Goal: Communication & Community: Answer question/provide support

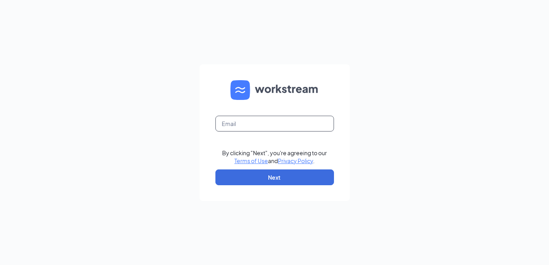
type input "hmgm.spoutsprings@dadstenders.com"
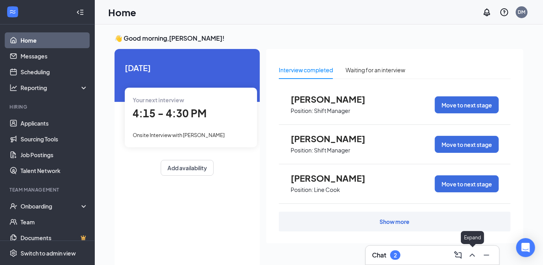
click at [473, 258] on icon "ChevronUp" at bounding box center [472, 255] width 9 height 9
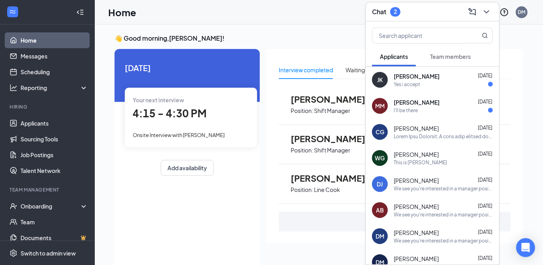
click at [431, 90] on div "[PERSON_NAME] [PERSON_NAME] [DATE] Yes i accept" at bounding box center [433, 80] width 134 height 26
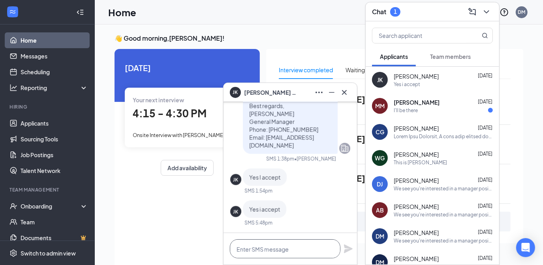
click at [303, 251] on textarea at bounding box center [285, 248] width 111 height 19
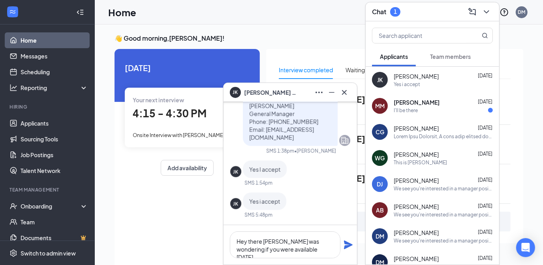
click at [304, 251] on textarea "Hey there [PERSON_NAME] was wondering if you were available [DATE]" at bounding box center [285, 245] width 111 height 27
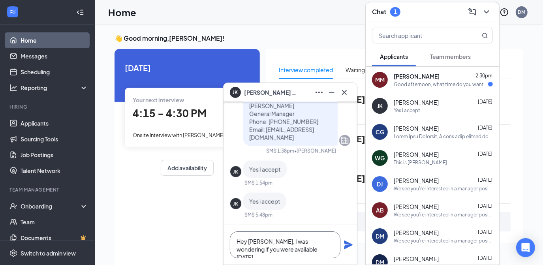
click at [309, 249] on textarea "Hey [PERSON_NAME], I was wondering if you were available [DATE]" at bounding box center [285, 245] width 111 height 27
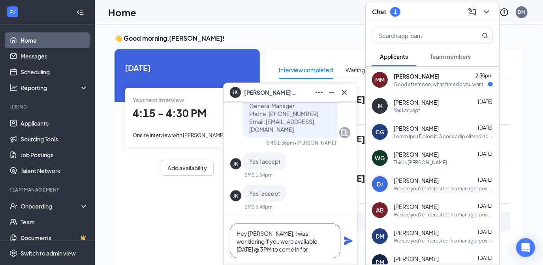
click at [309, 249] on textarea "Hey [PERSON_NAME], I was wondering if you were available [DATE] @ 3PM to come i…" at bounding box center [285, 241] width 111 height 35
type textarea "Hey [PERSON_NAME], I was wondering if you were available [DATE] @ 3PM to come i…"
click at [348, 244] on icon "Plane" at bounding box center [348, 240] width 9 height 9
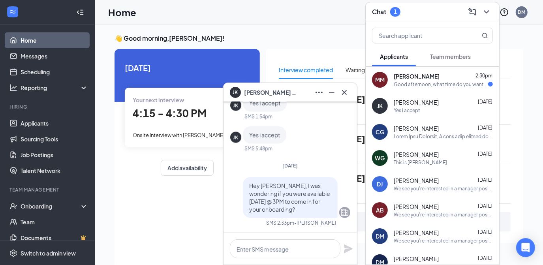
click at [443, 86] on div "Good afternoon, what time do you want me to come in" at bounding box center [441, 84] width 94 height 7
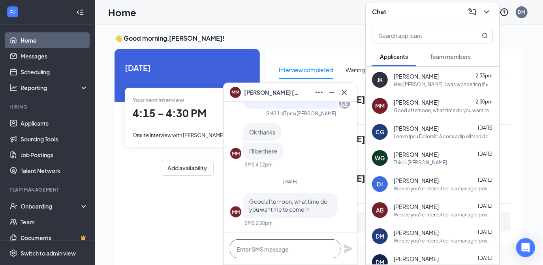
click at [273, 246] on textarea at bounding box center [285, 248] width 111 height 19
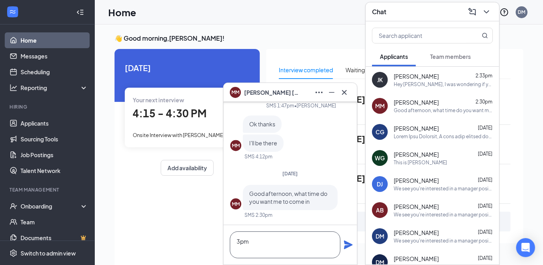
click at [271, 241] on textarea "3pm" at bounding box center [285, 245] width 111 height 27
type textarea "3"
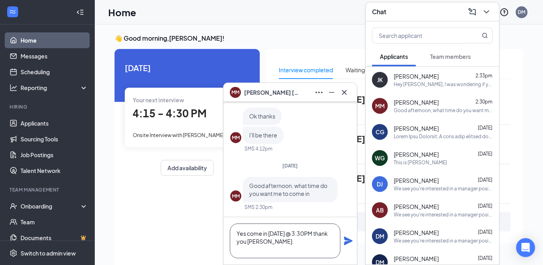
type textarea "Yes come in [DATE] @ 3:30PM thank you [PERSON_NAME]."
click at [343, 239] on div "Yes come in [DATE] @ 3:30PM thank you [PERSON_NAME]." at bounding box center [291, 240] width 134 height 47
click at [344, 239] on icon "Plane" at bounding box center [348, 240] width 9 height 9
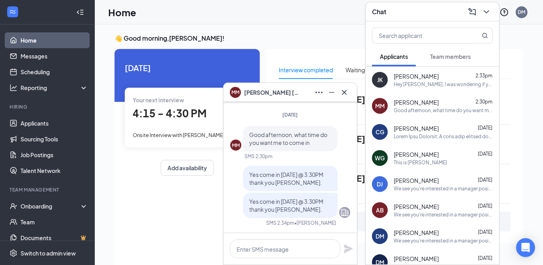
click at [432, 132] on div "[PERSON_NAME] [DATE]" at bounding box center [443, 131] width 99 height 15
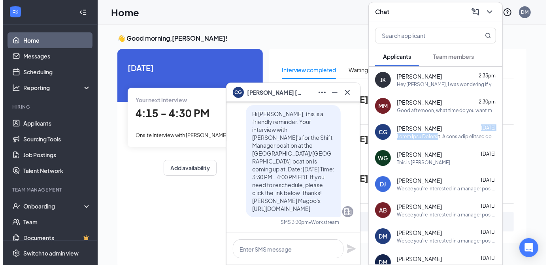
scroll to position [-684, 0]
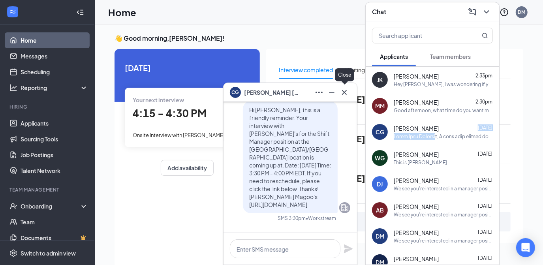
click at [349, 96] on icon "Cross" at bounding box center [344, 92] width 9 height 9
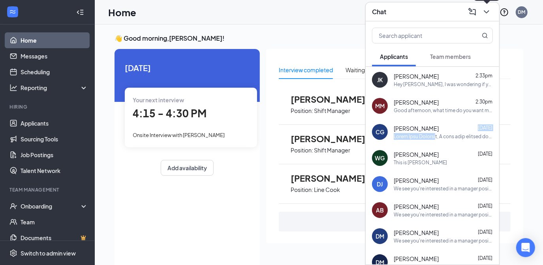
click at [482, 17] on div at bounding box center [486, 12] width 14 height 13
click at [484, 14] on icon "ChevronDown" at bounding box center [486, 11] width 9 height 9
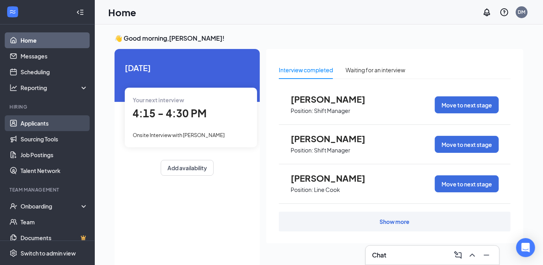
click at [31, 124] on link "Applicants" at bounding box center [55, 123] width 68 height 16
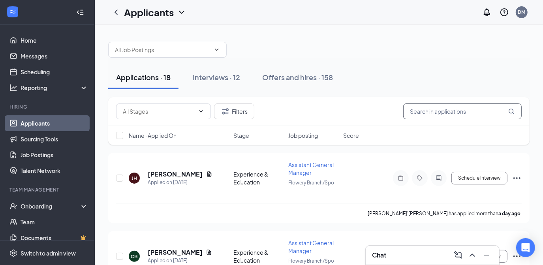
click at [416, 108] on input "text" at bounding box center [462, 112] width 119 height 16
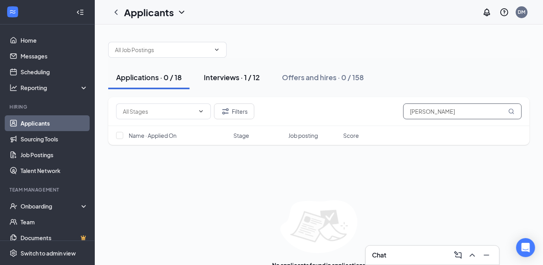
type input "[PERSON_NAME]"
click at [244, 78] on div "Interviews · 1 / 12" at bounding box center [232, 77] width 56 height 10
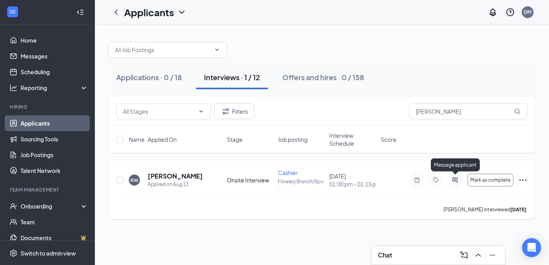
click at [453, 182] on icon "ActiveChat" at bounding box center [454, 180] width 9 height 6
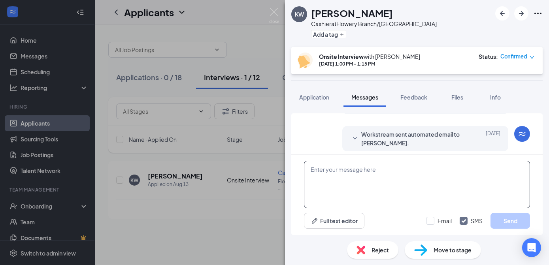
scroll to position [290, 0]
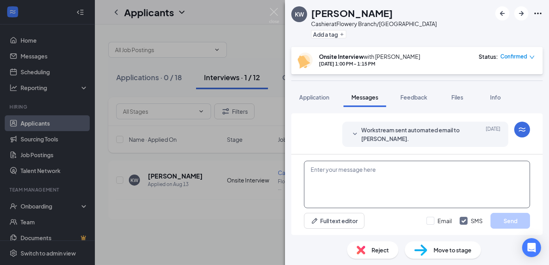
click at [388, 173] on textarea at bounding box center [417, 184] width 226 height 47
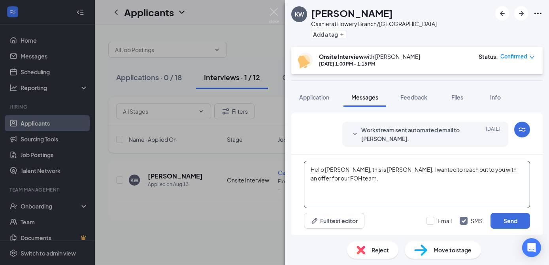
type textarea "Hello [PERSON_NAME], this is [PERSON_NAME]. I wanted to reach out to you with a…"
drag, startPoint x: 351, startPoint y: 182, endPoint x: 305, endPoint y: 168, distance: 47.5
click at [305, 168] on textarea "Hello [PERSON_NAME], this is [PERSON_NAME]. I wanted to reach out to you with a…" at bounding box center [417, 184] width 226 height 47
paste textarea "Lorem Ipsum Dolorsi, A cons adip elitsed doeiu tem inci. Ut labo et Dolor, mag …"
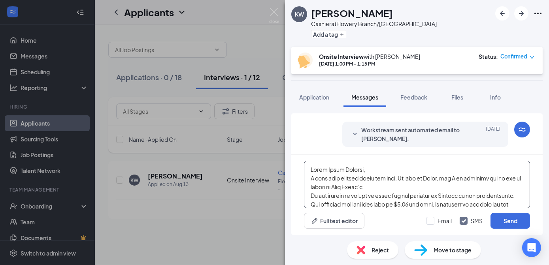
click at [369, 170] on textarea at bounding box center [417, 184] width 226 height 47
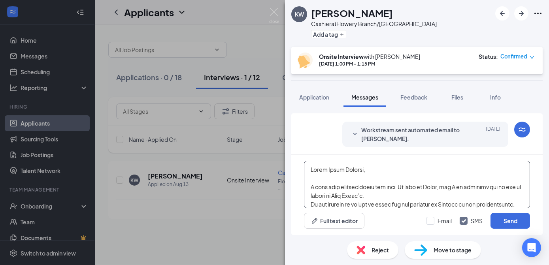
click at [308, 187] on textarea at bounding box center [417, 184] width 226 height 47
type textarea "Lorem Ipsum Dolorsi, A cons adip elitsed doeiu tem inci. Ut labo et Dolor, mag …"
click at [308, 185] on textarea at bounding box center [417, 184] width 226 height 47
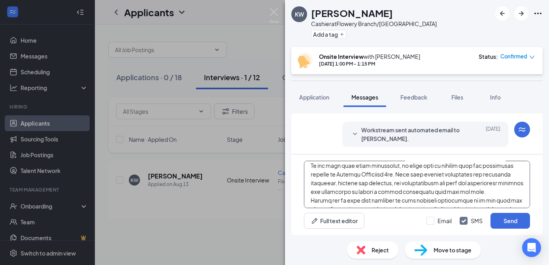
scroll to position [86, 0]
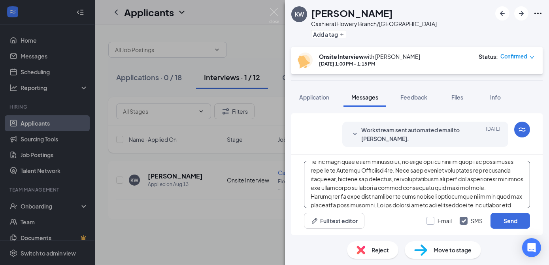
type textarea "Lorem Ipsum Dolorsi, A cons adip elitsed doeiu tem inci. Ut labo et Dolor, mag …"
click at [426, 220] on input "Email" at bounding box center [438, 221] width 25 height 8
checkbox input "true"
click at [503, 220] on button "Send" at bounding box center [510, 221] width 40 height 16
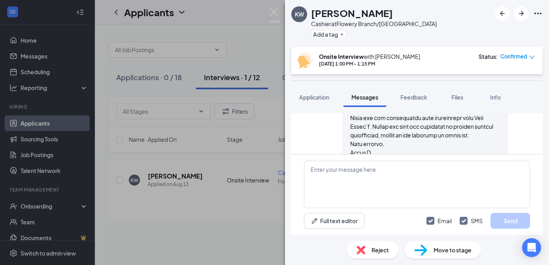
scroll to position [843, 0]
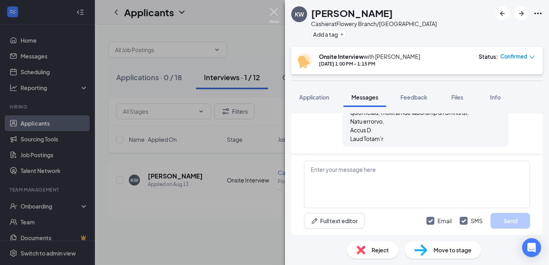
click at [277, 10] on img at bounding box center [274, 15] width 10 height 15
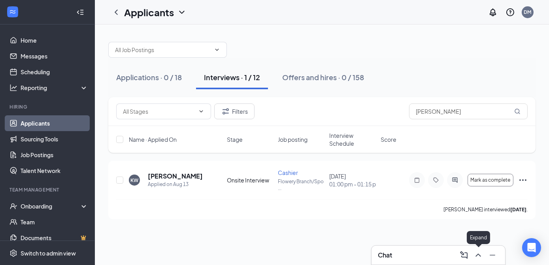
click at [479, 254] on icon "ChevronUp" at bounding box center [477, 255] width 9 height 9
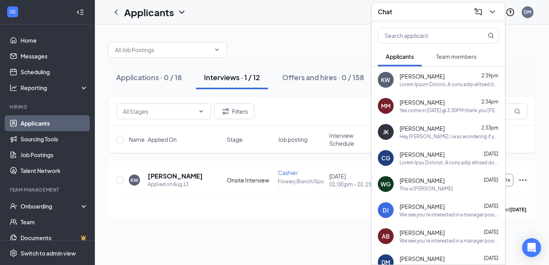
click at [408, 108] on div "Yes come in [DATE] @ 3:30PM thank you [PERSON_NAME]." at bounding box center [448, 110] width 99 height 7
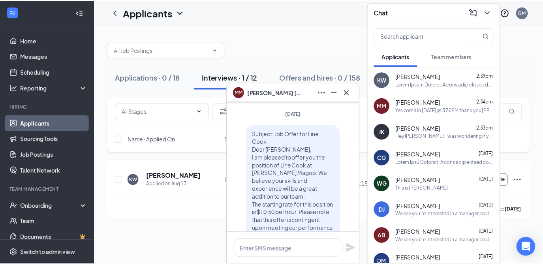
scroll to position [-512, 0]
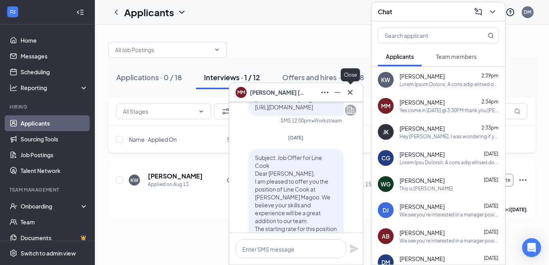
click at [354, 90] on icon "Cross" at bounding box center [349, 92] width 9 height 9
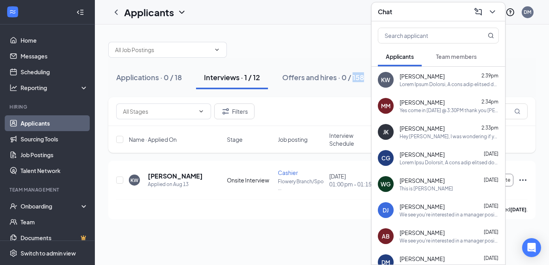
click at [354, 90] on div "Applications · 0 / 18 Interviews · 1 / 12 Offers and hires · 0 / 158" at bounding box center [321, 78] width 427 height 40
click at [495, 11] on icon "ChevronDown" at bounding box center [492, 11] width 9 height 9
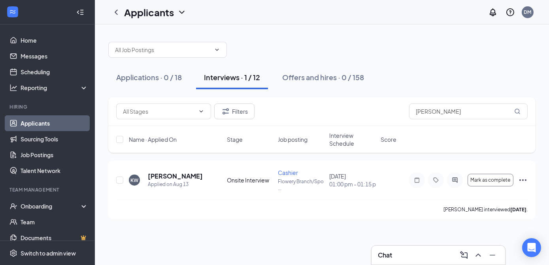
click at [397, 47] on div at bounding box center [321, 46] width 427 height 24
click at [220, 82] on button "Interviews · 1 / 12" at bounding box center [232, 78] width 72 height 24
click at [239, 76] on div "Interviews · 1 / 12" at bounding box center [232, 77] width 56 height 10
click at [475, 246] on div "Expand" at bounding box center [478, 239] width 23 height 16
click at [476, 257] on icon "ChevronUp" at bounding box center [477, 255] width 9 height 9
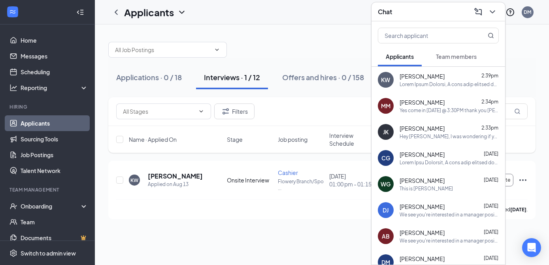
click at [398, 101] on div "MM [PERSON_NAME] 2:34pm Yes come in [DATE] @ 3:30PM thank you [PERSON_NAME]." at bounding box center [438, 106] width 134 height 26
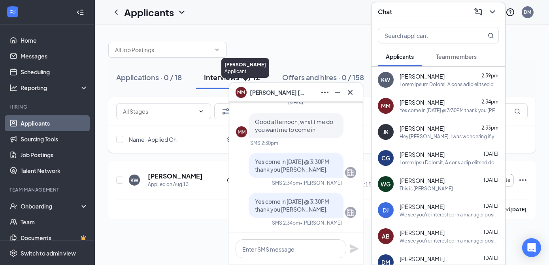
click at [247, 94] on div "MM" at bounding box center [240, 91] width 17 height 17
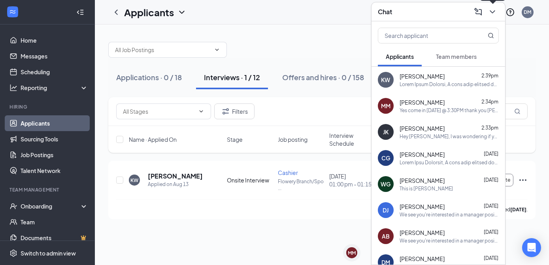
click at [490, 12] on icon "ChevronDown" at bounding box center [492, 11] width 9 height 9
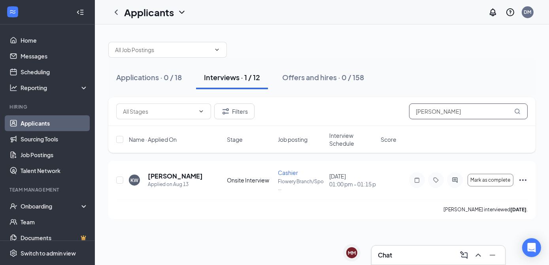
drag, startPoint x: 447, startPoint y: 112, endPoint x: 290, endPoint y: 111, distance: 156.1
click at [294, 114] on div "Filters [PERSON_NAME]" at bounding box center [321, 112] width 411 height 16
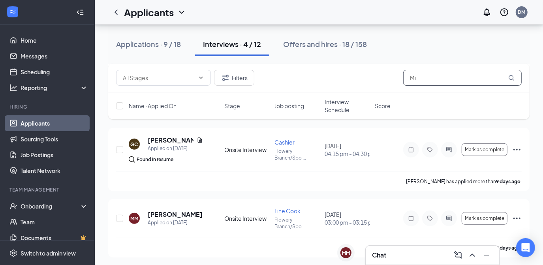
scroll to position [171, 0]
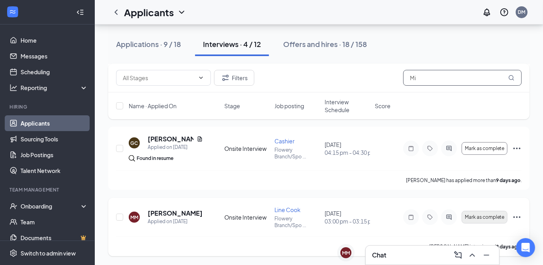
type input "Mi"
click at [480, 217] on span "Mark as complete" at bounding box center [485, 218] width 40 height 6
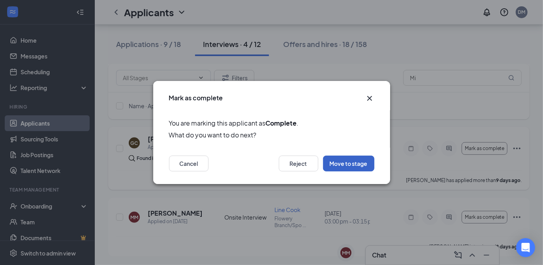
click at [354, 158] on button "Move to stage" at bounding box center [348, 164] width 51 height 16
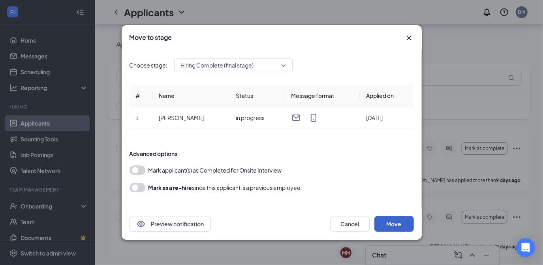
click at [391, 223] on button "Move" at bounding box center [395, 224] width 40 height 16
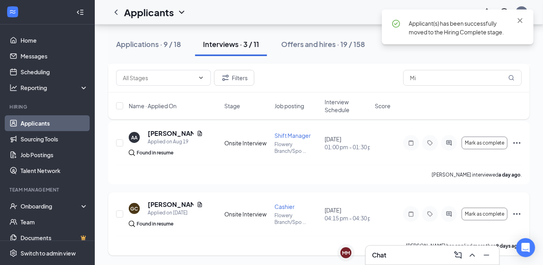
scroll to position [105, 0]
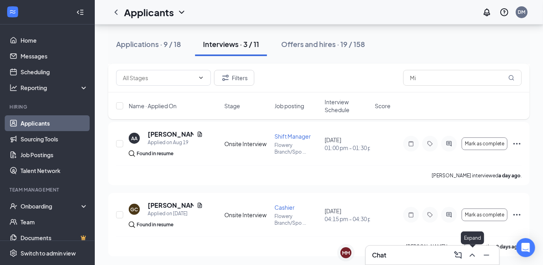
click at [469, 255] on icon "ChevronUp" at bounding box center [472, 255] width 9 height 9
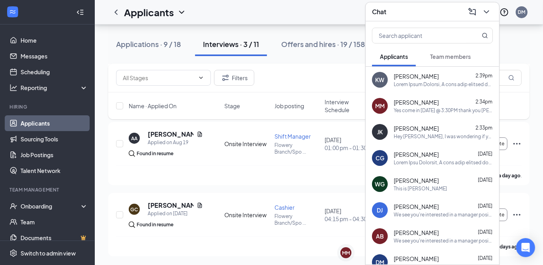
click at [432, 139] on div "Hey [PERSON_NAME], I was wondering if you were available [DATE] @ 3PM to come i…" at bounding box center [443, 136] width 99 height 7
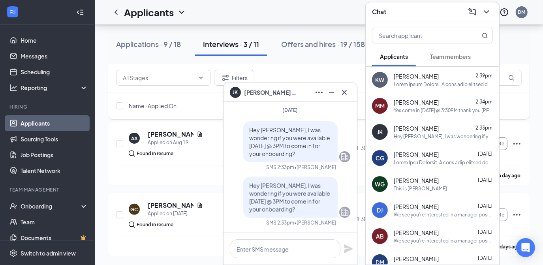
click at [420, 89] on div "KW [PERSON_NAME] 2:39pm" at bounding box center [433, 80] width 134 height 26
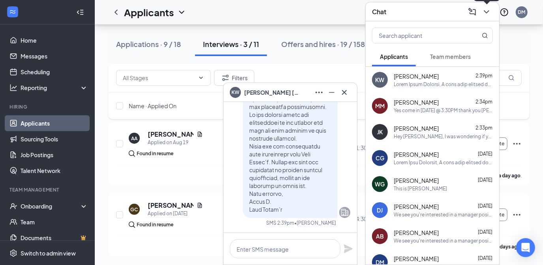
click at [486, 12] on icon "ChevronDown" at bounding box center [486, 11] width 5 height 3
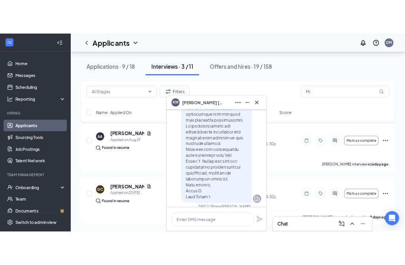
scroll to position [0, 0]
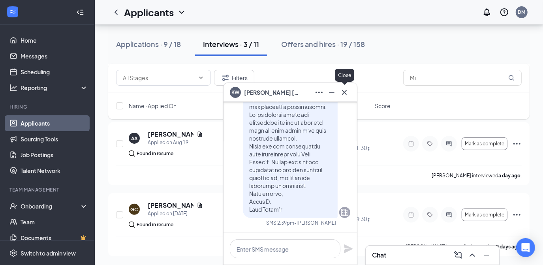
click at [347, 96] on icon "Cross" at bounding box center [344, 92] width 9 height 9
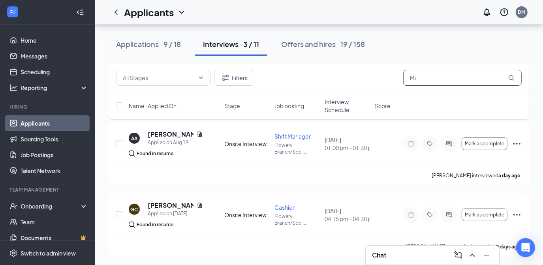
drag, startPoint x: 421, startPoint y: 76, endPoint x: 391, endPoint y: 75, distance: 30.0
click at [401, 77] on div "Filters Mi" at bounding box center [319, 78] width 406 height 16
